Goal: Check status: Check status

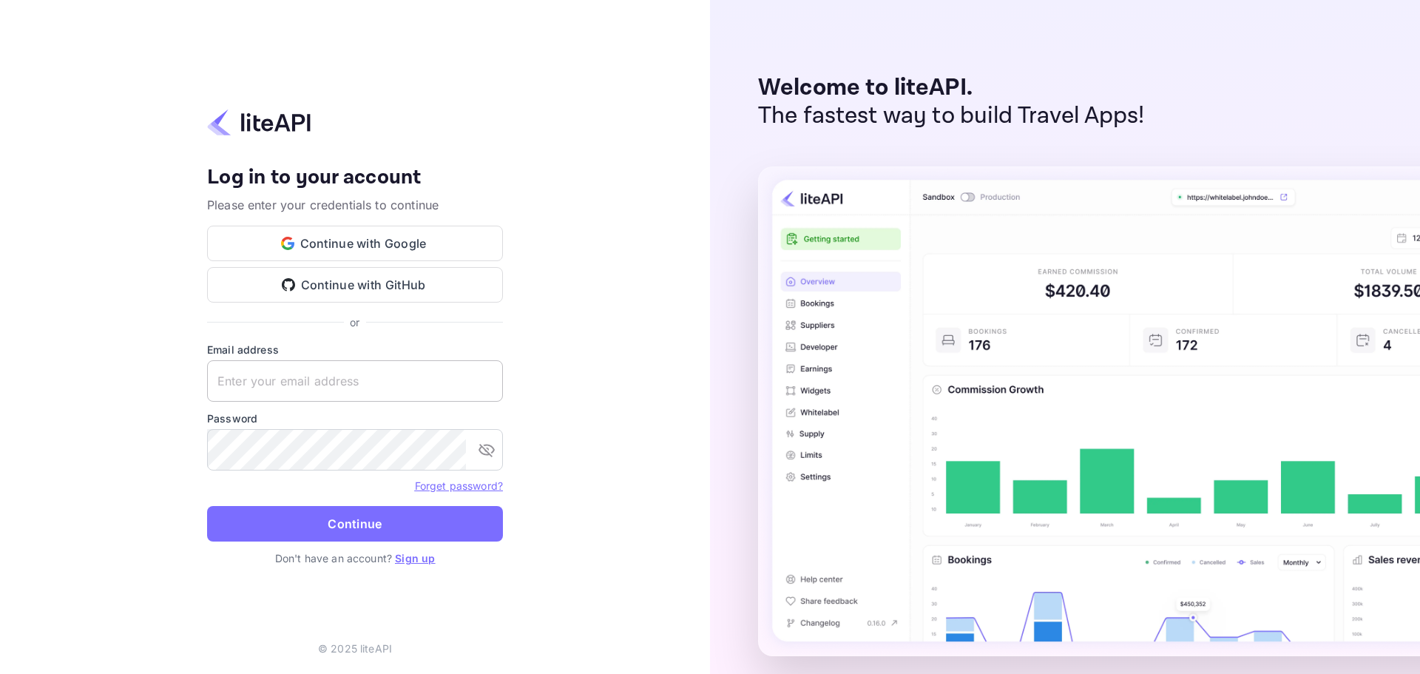
click at [364, 392] on input "text" at bounding box center [355, 380] width 296 height 41
paste input "[EMAIL_ADDRESS][DOMAIN_NAME]"
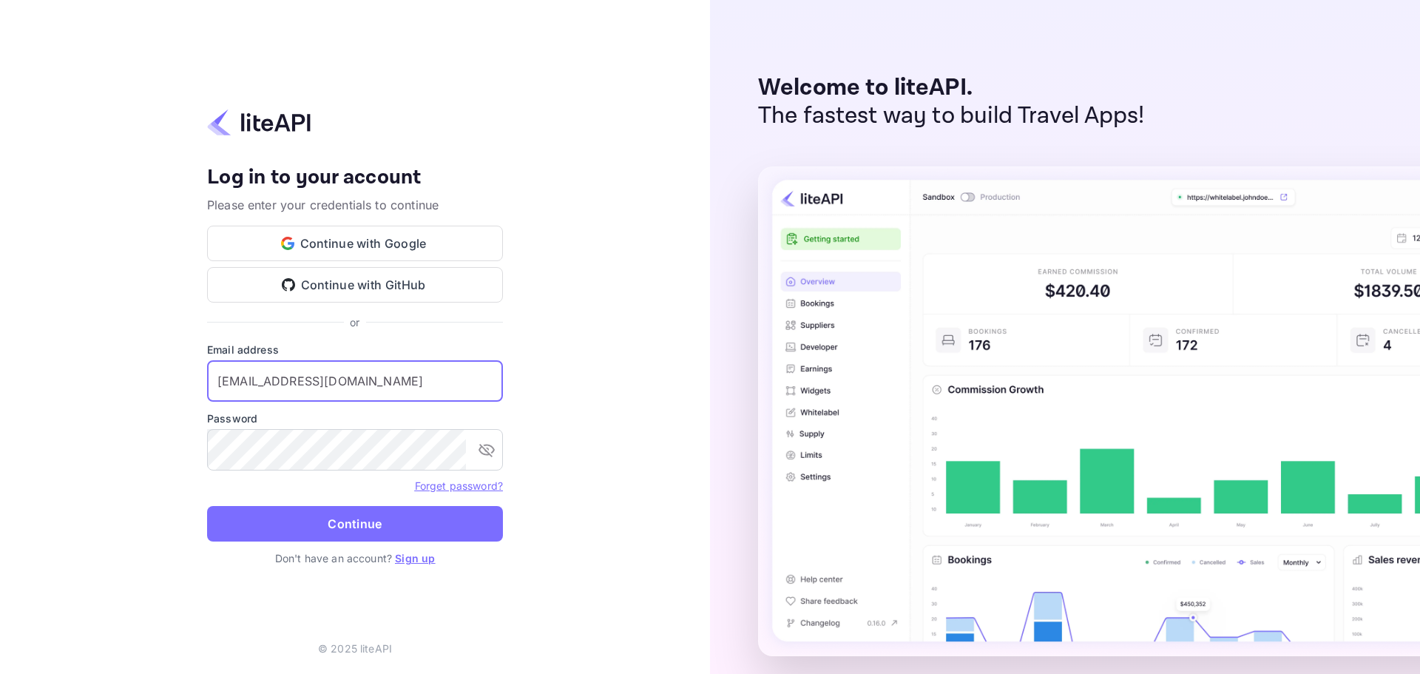
type input "[EMAIL_ADDRESS][DOMAIN_NAME]"
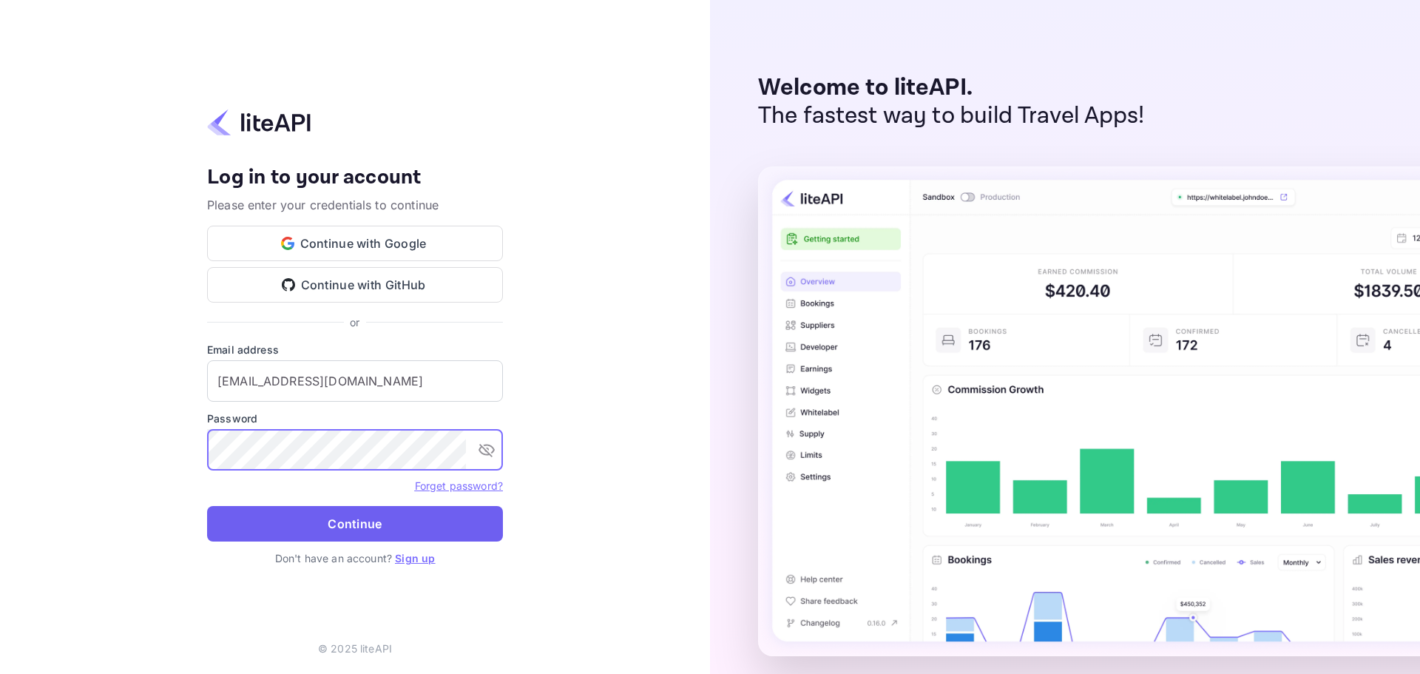
click at [362, 526] on button "Continue" at bounding box center [355, 523] width 296 height 35
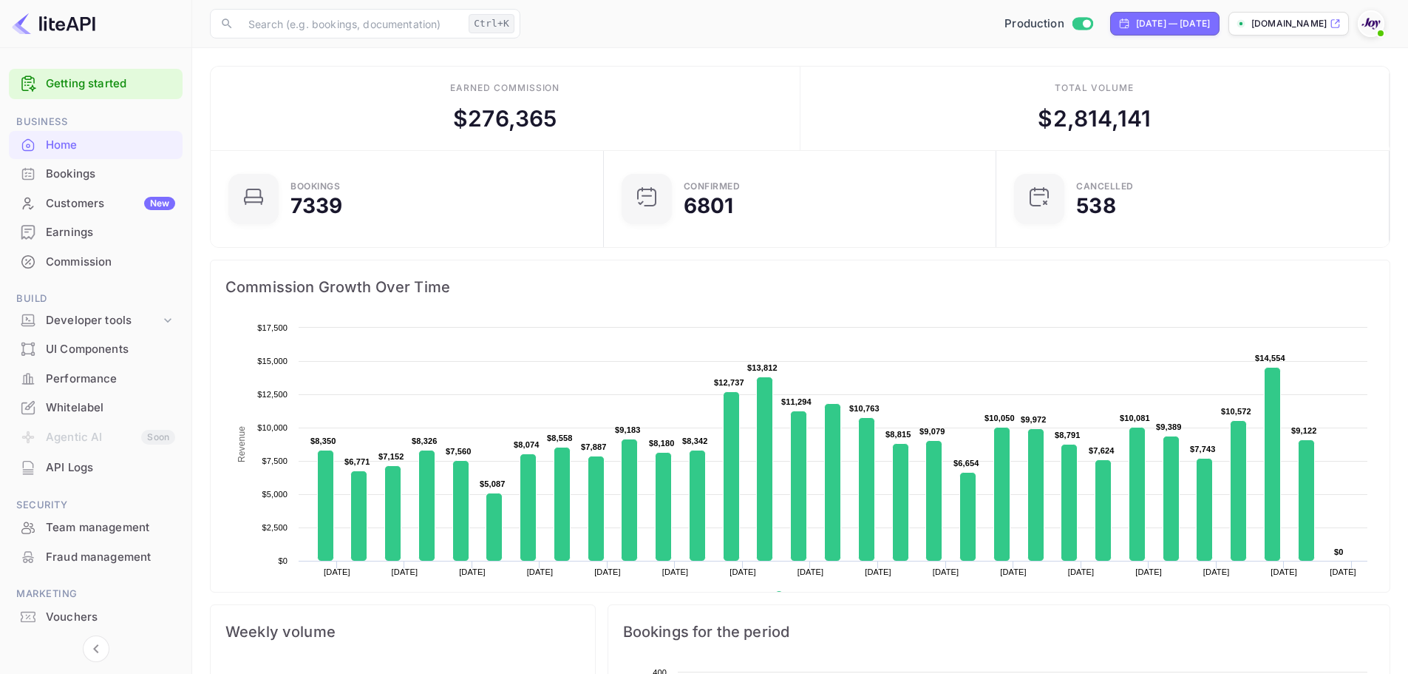
click at [92, 182] on div "Bookings" at bounding box center [110, 174] width 129 height 17
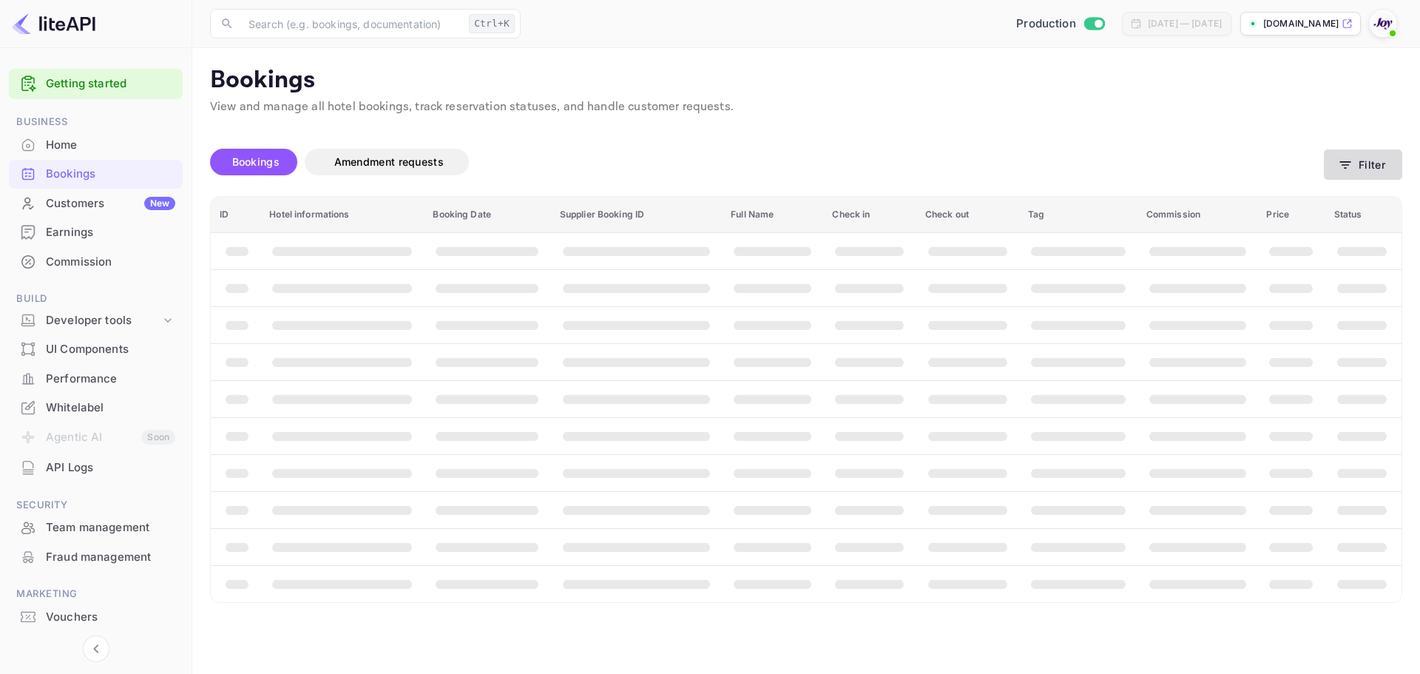
click at [1398, 163] on button "Filter" at bounding box center [1362, 164] width 78 height 30
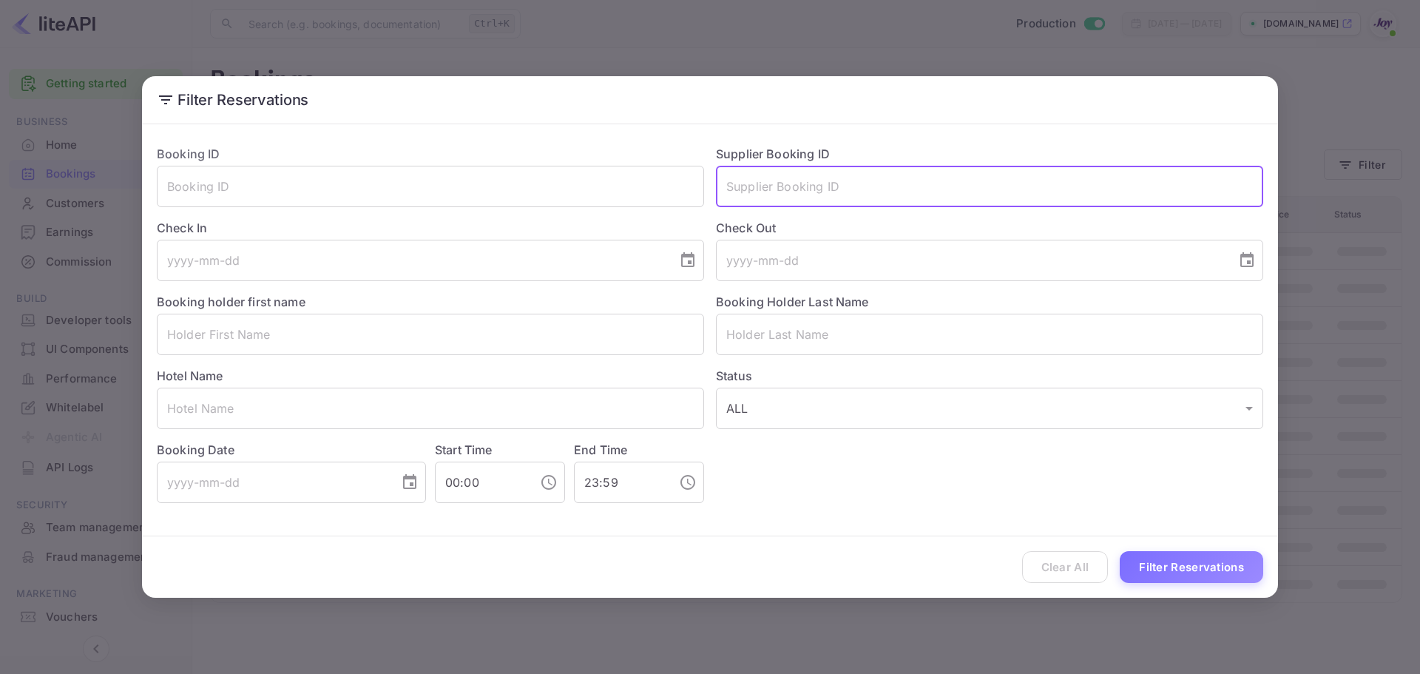
click at [793, 189] on input "text" at bounding box center [989, 186] width 547 height 41
paste input "C9F6E2BCEB"
type input "C9F6E2BCEB"
click at [1176, 566] on button "Filter Reservations" at bounding box center [1190, 567] width 143 height 32
click at [1314, 313] on div "Filter Reservations Booking ID ​ Supplier Booking ID C9F6E2BCEB ​ Check In ​ Ch…" at bounding box center [710, 337] width 1420 height 674
